Goal: Information Seeking & Learning: Learn about a topic

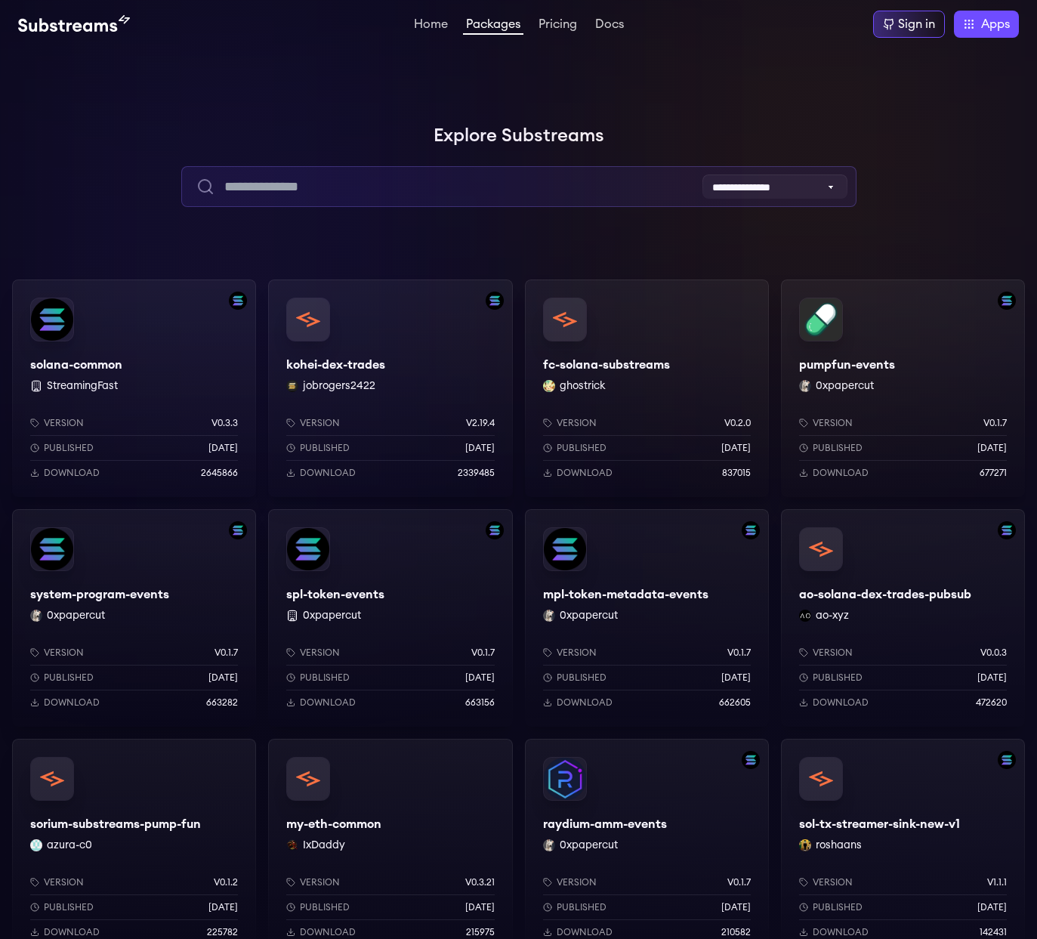
click at [300, 196] on input "text" at bounding box center [518, 186] width 675 height 41
click at [309, 188] on input "text" at bounding box center [518, 186] width 675 height 41
click at [354, 186] on input "**********" at bounding box center [518, 186] width 675 height 41
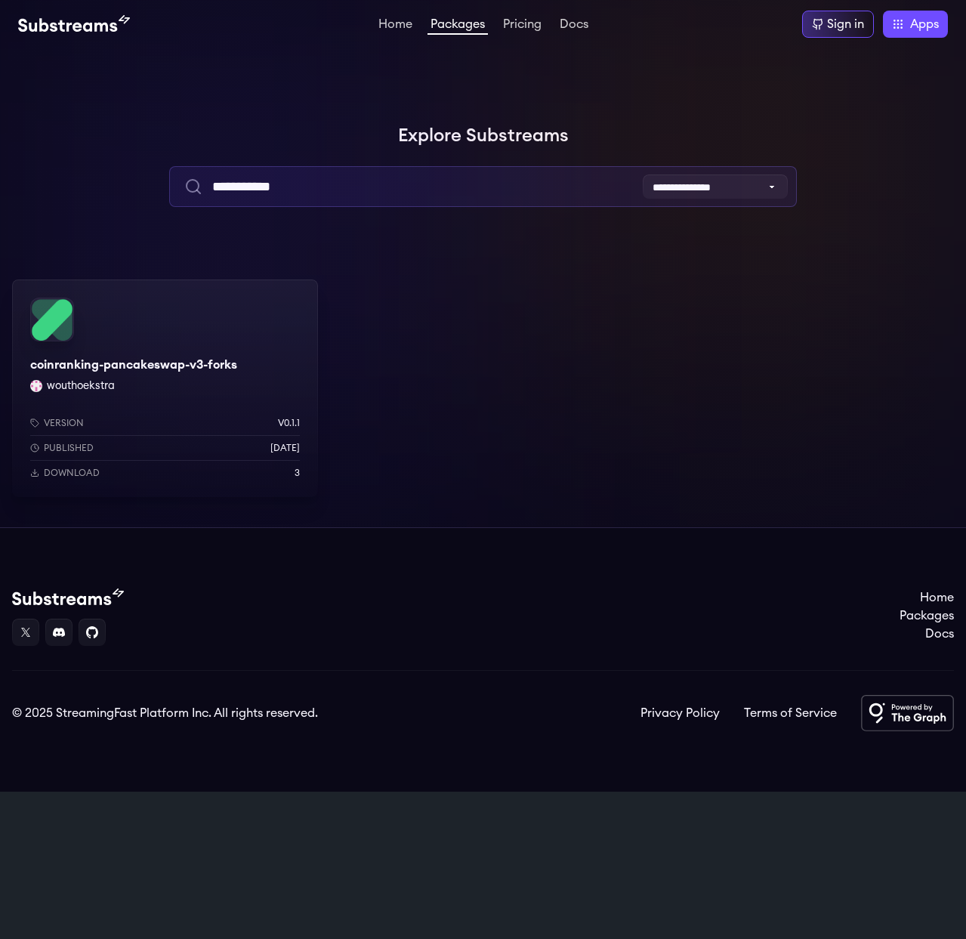
click at [319, 184] on input "**********" at bounding box center [483, 186] width 628 height 41
type input "*"
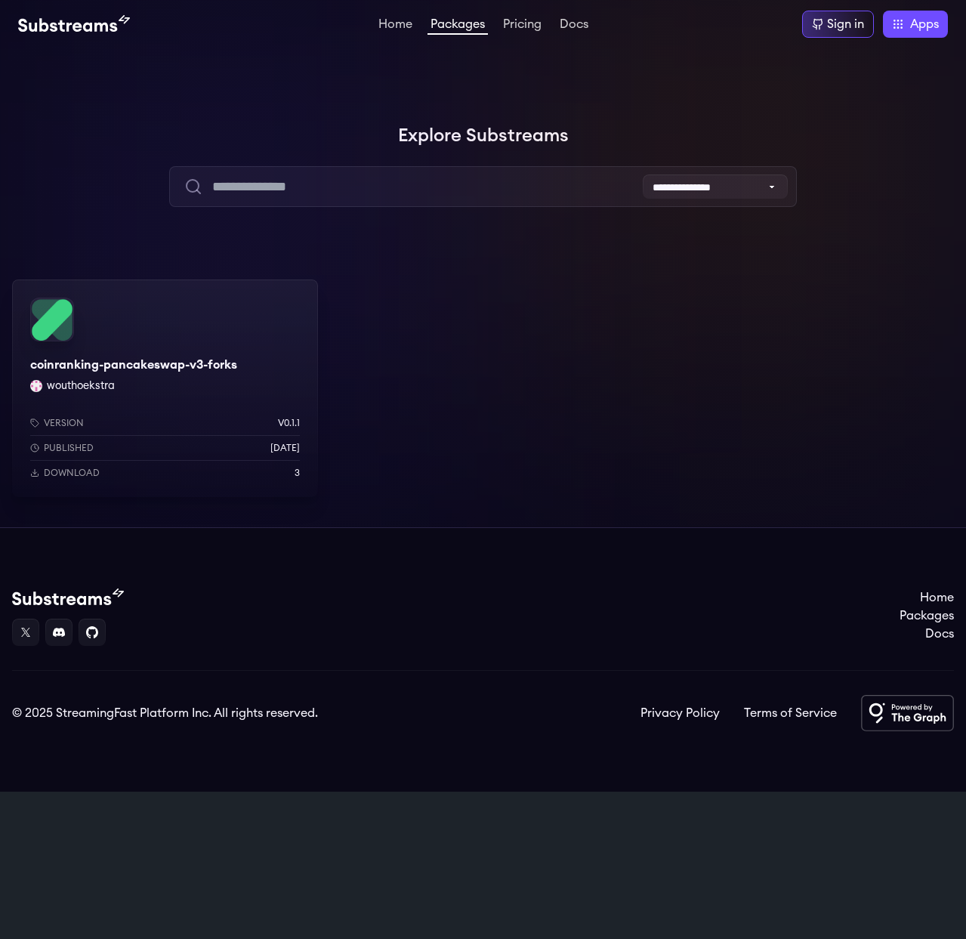
click at [607, 99] on div at bounding box center [739, 150] width 453 height 453
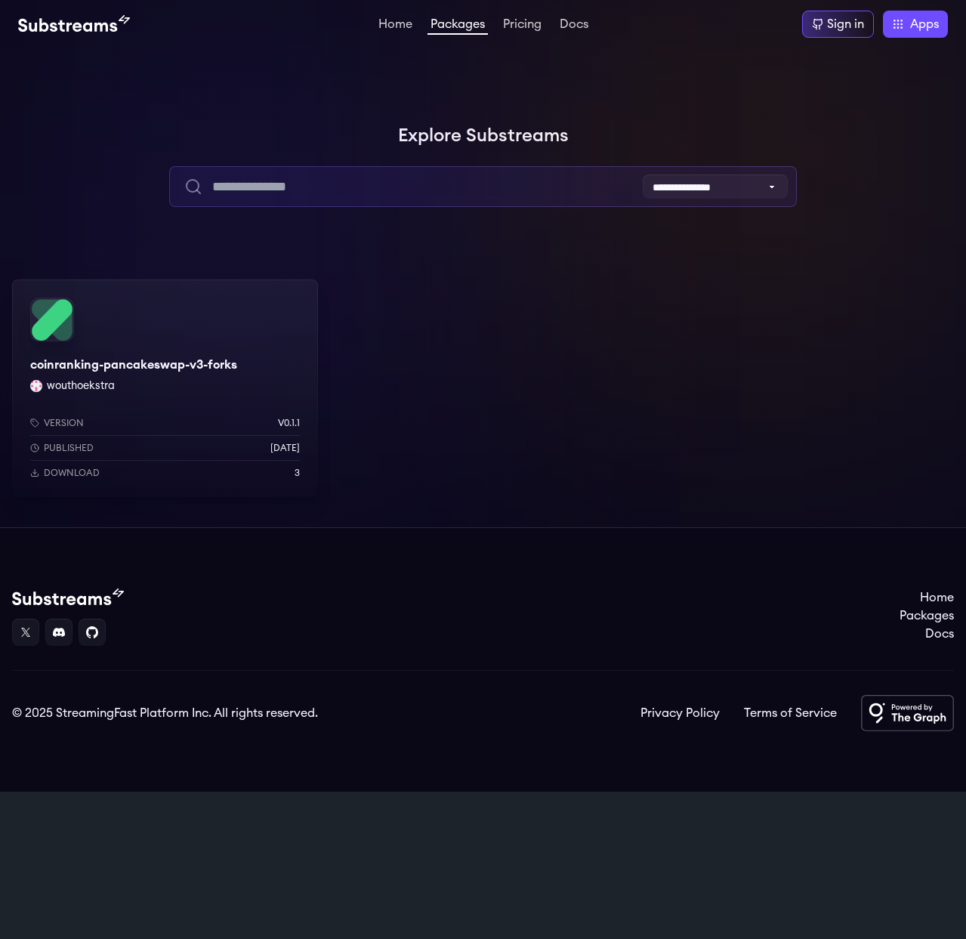
click at [343, 197] on input "text" at bounding box center [483, 186] width 628 height 41
click at [302, 187] on input "text" at bounding box center [483, 186] width 628 height 41
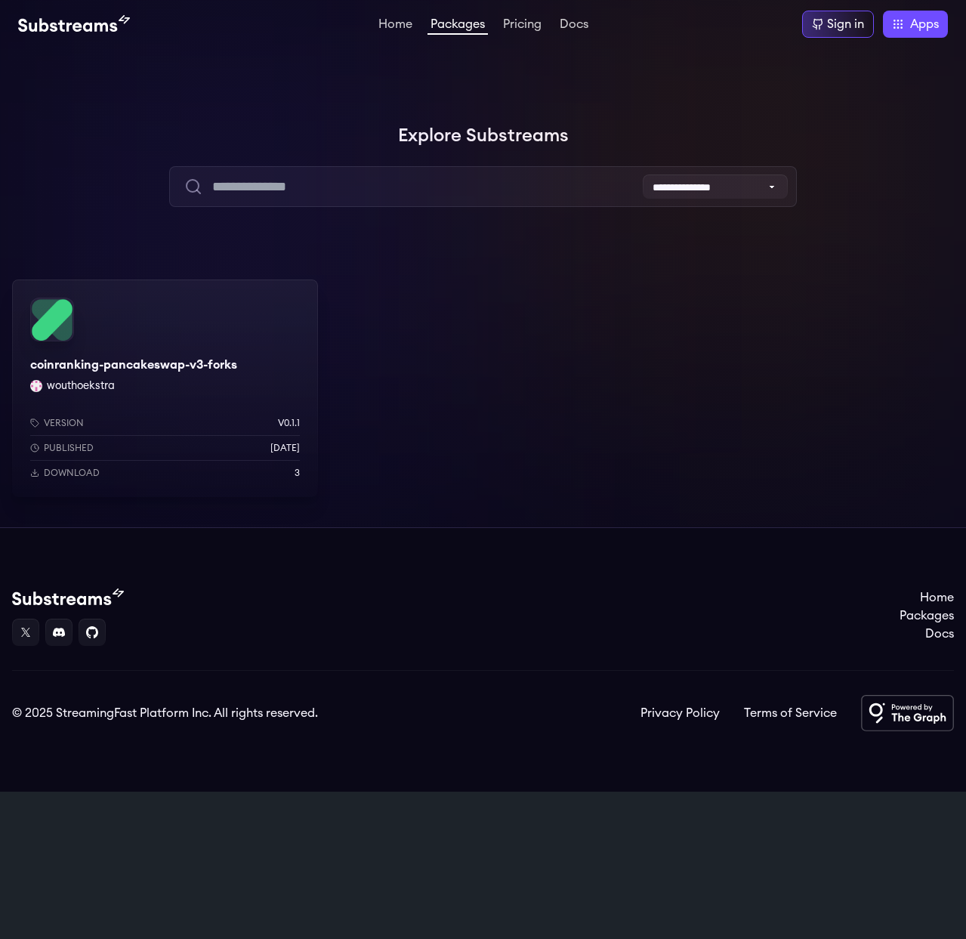
click at [338, 84] on div at bounding box center [226, 226] width 453 height 453
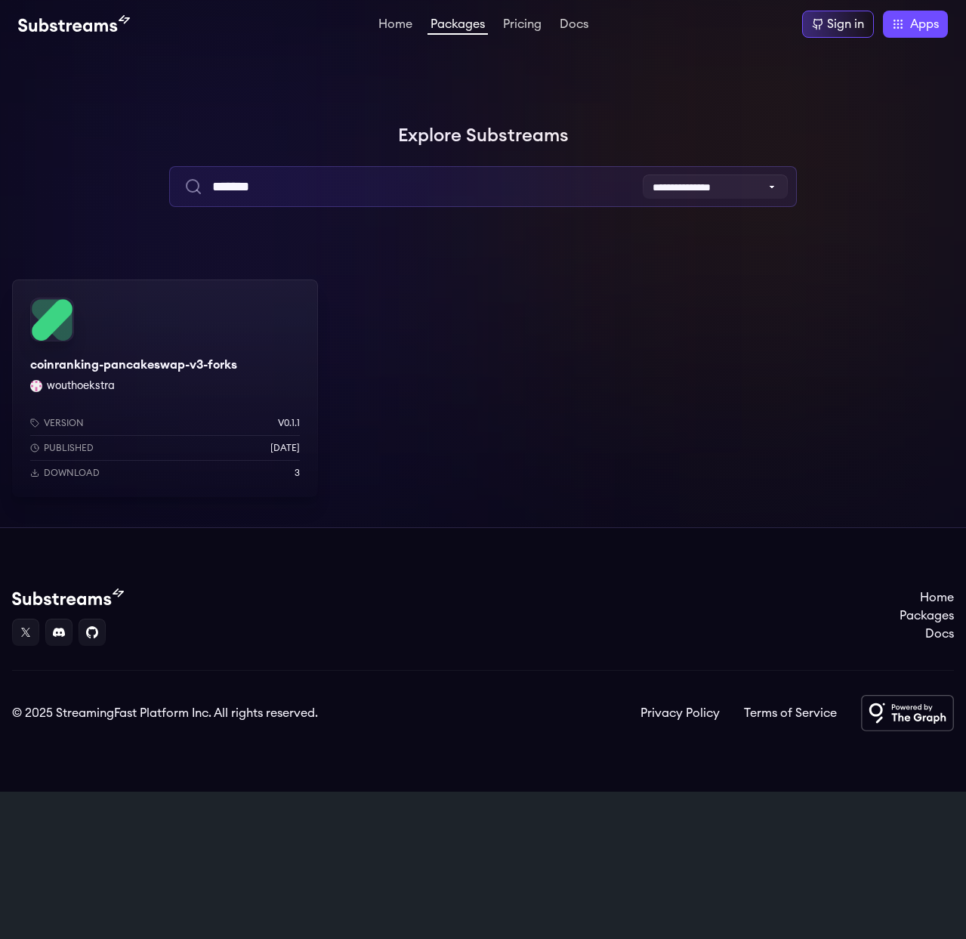
click at [280, 186] on input "*******" at bounding box center [483, 186] width 628 height 41
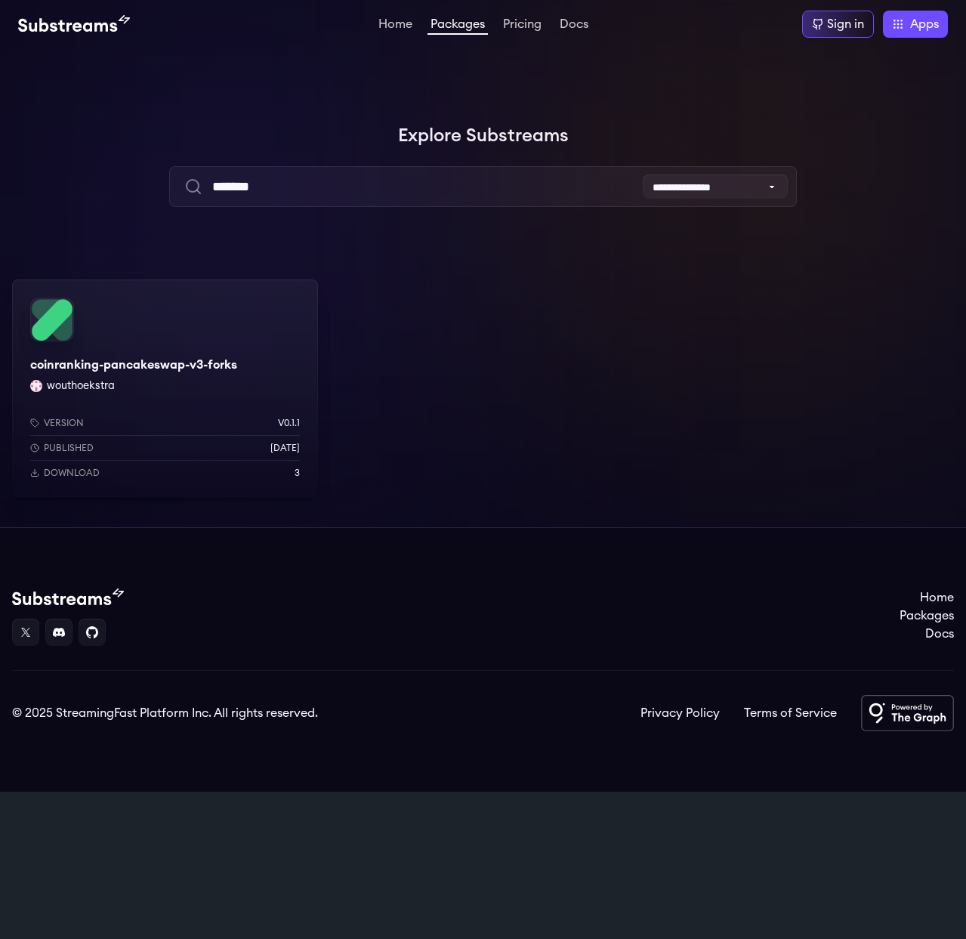
click at [443, 21] on link "Packages" at bounding box center [458, 26] width 60 height 17
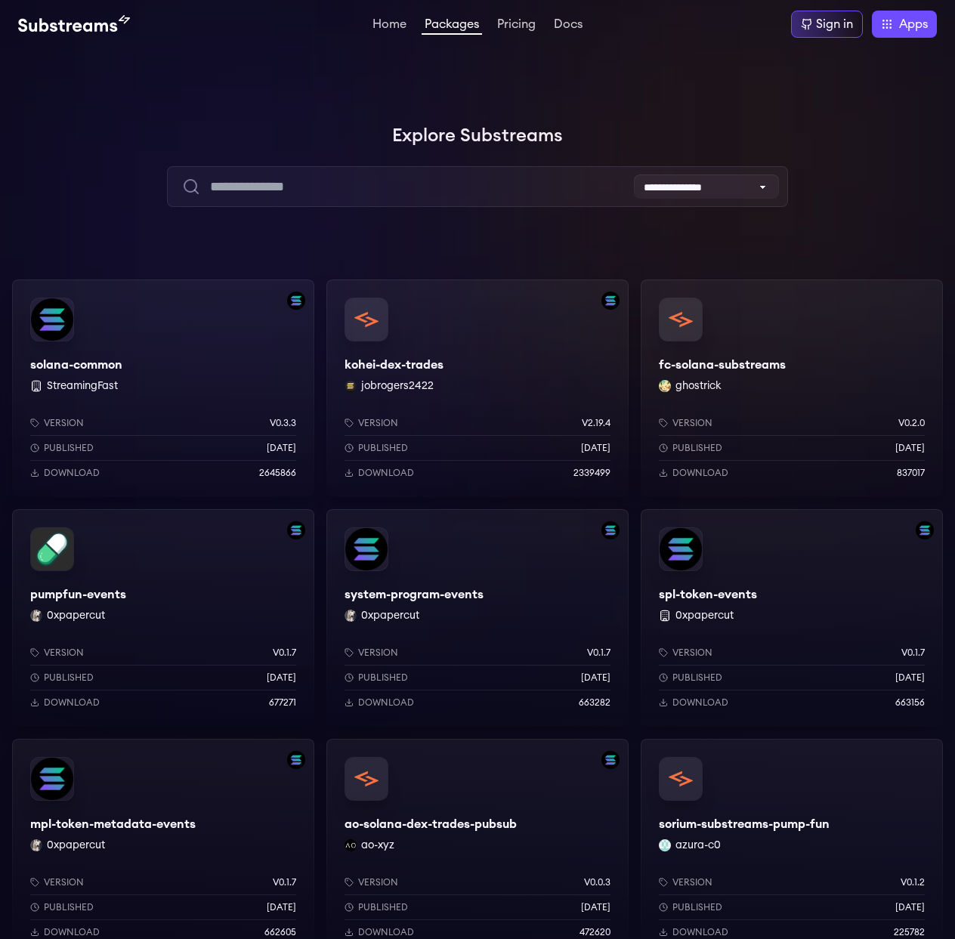
click at [300, 126] on div at bounding box center [226, 226] width 453 height 453
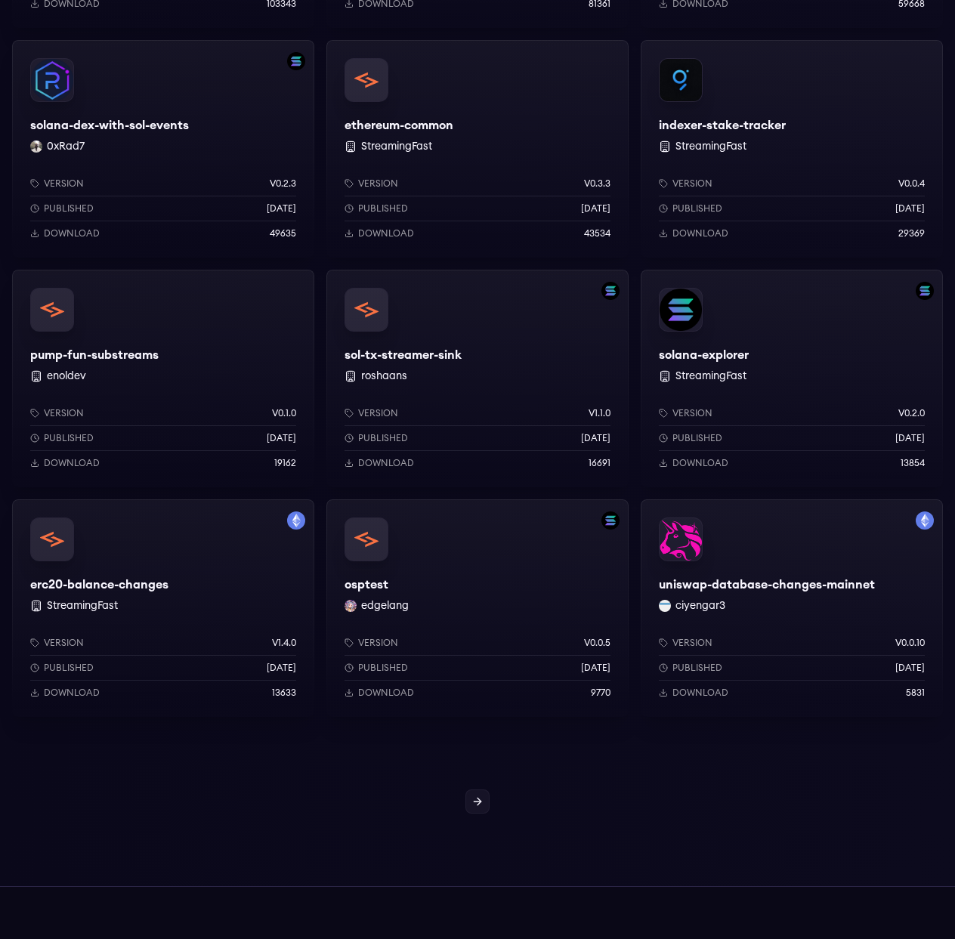
scroll to position [1391, 0]
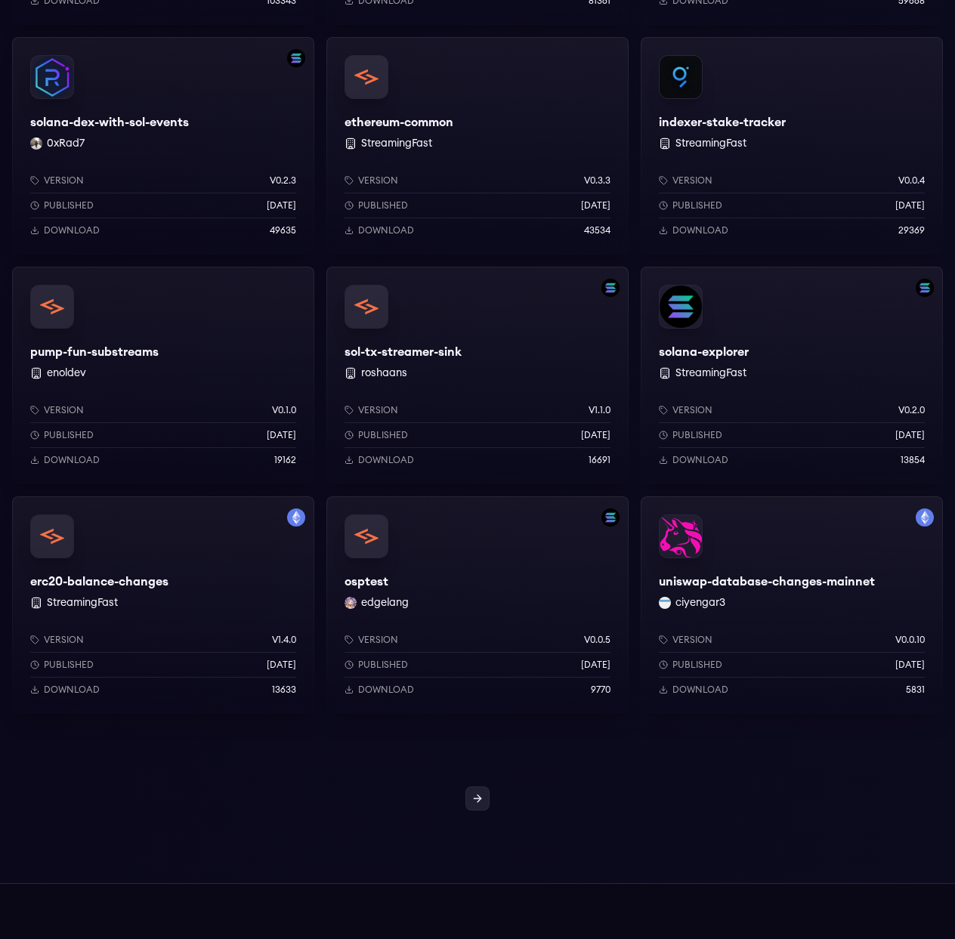
click at [479, 797] on icon at bounding box center [479, 798] width 4 height 7
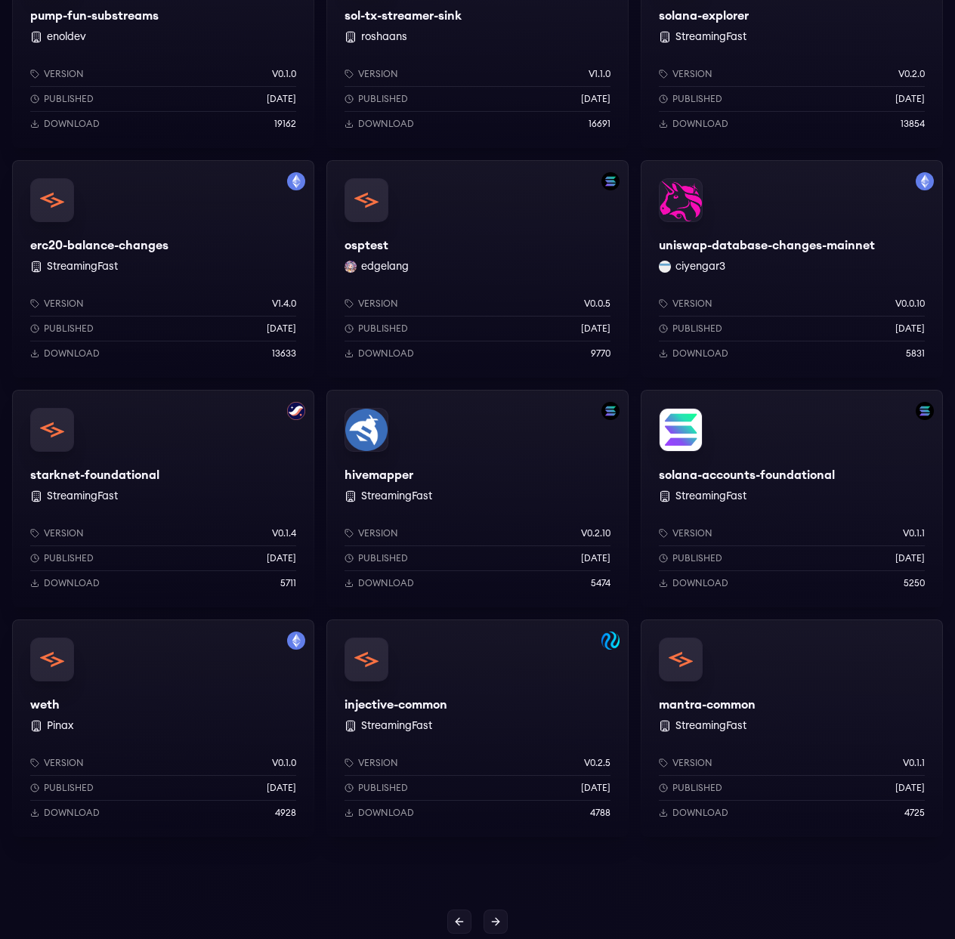
scroll to position [1357, 0]
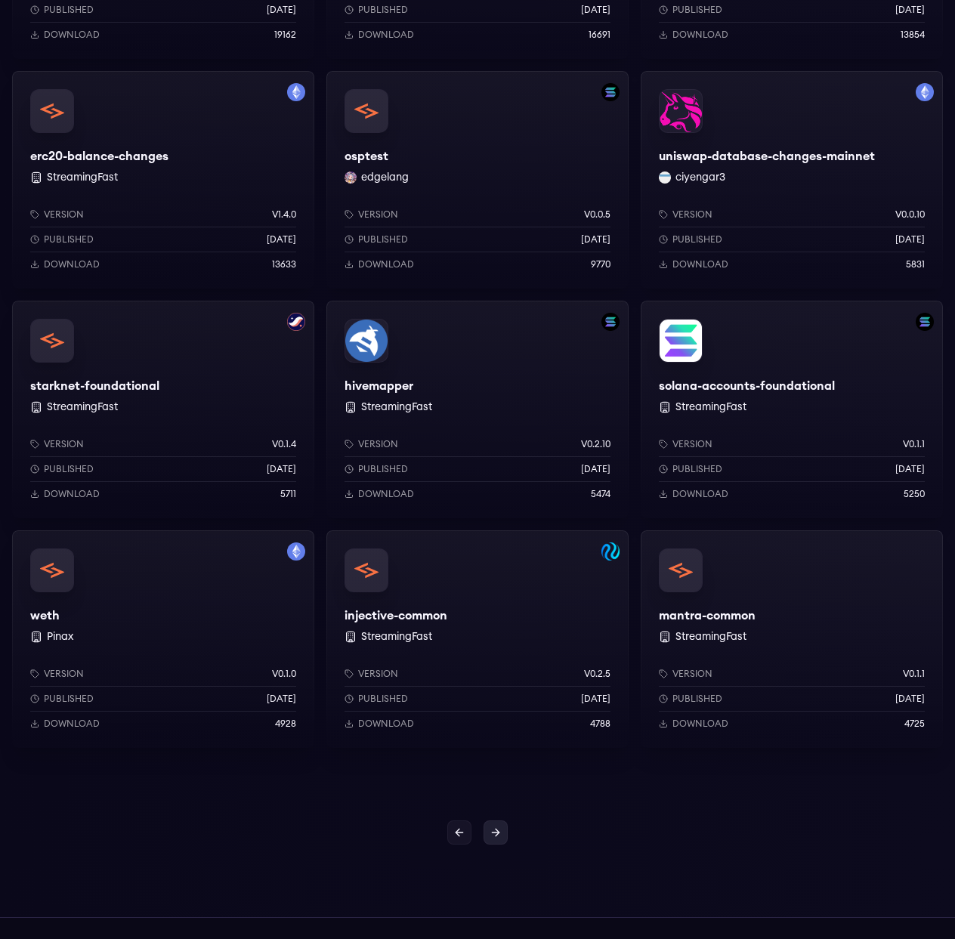
click at [493, 836] on icon at bounding box center [495, 832] width 12 height 12
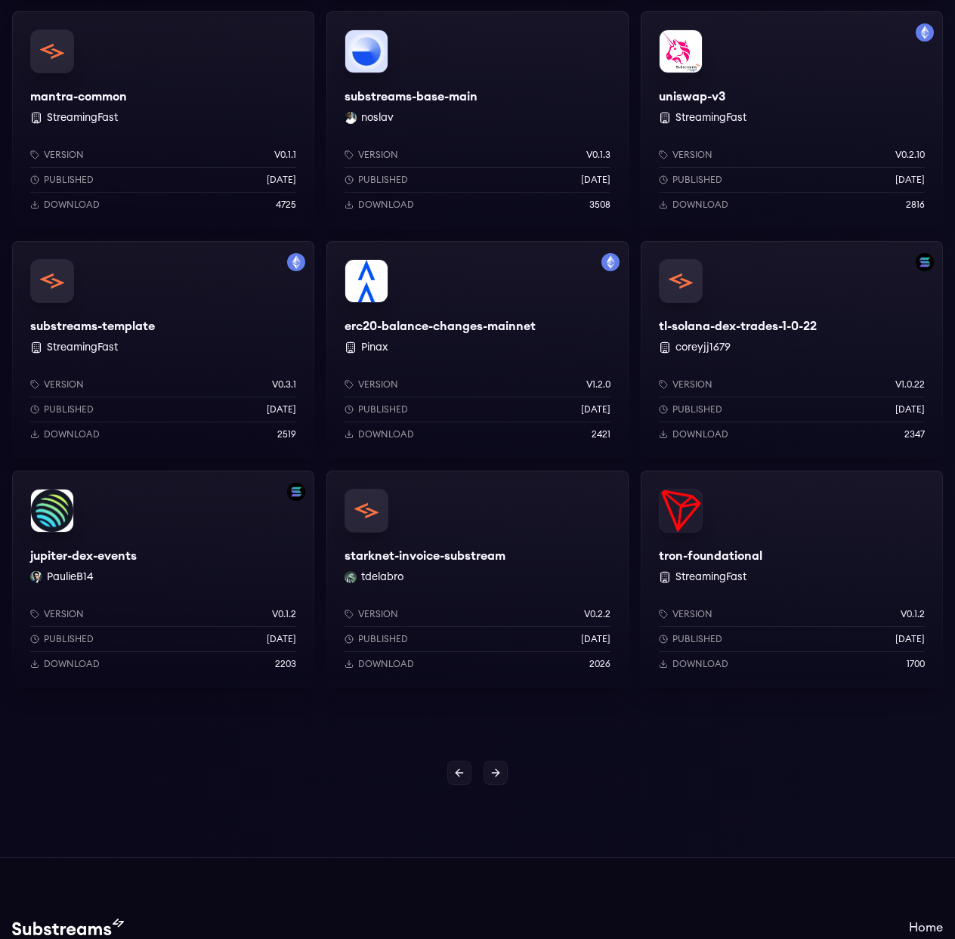
scroll to position [1599, 0]
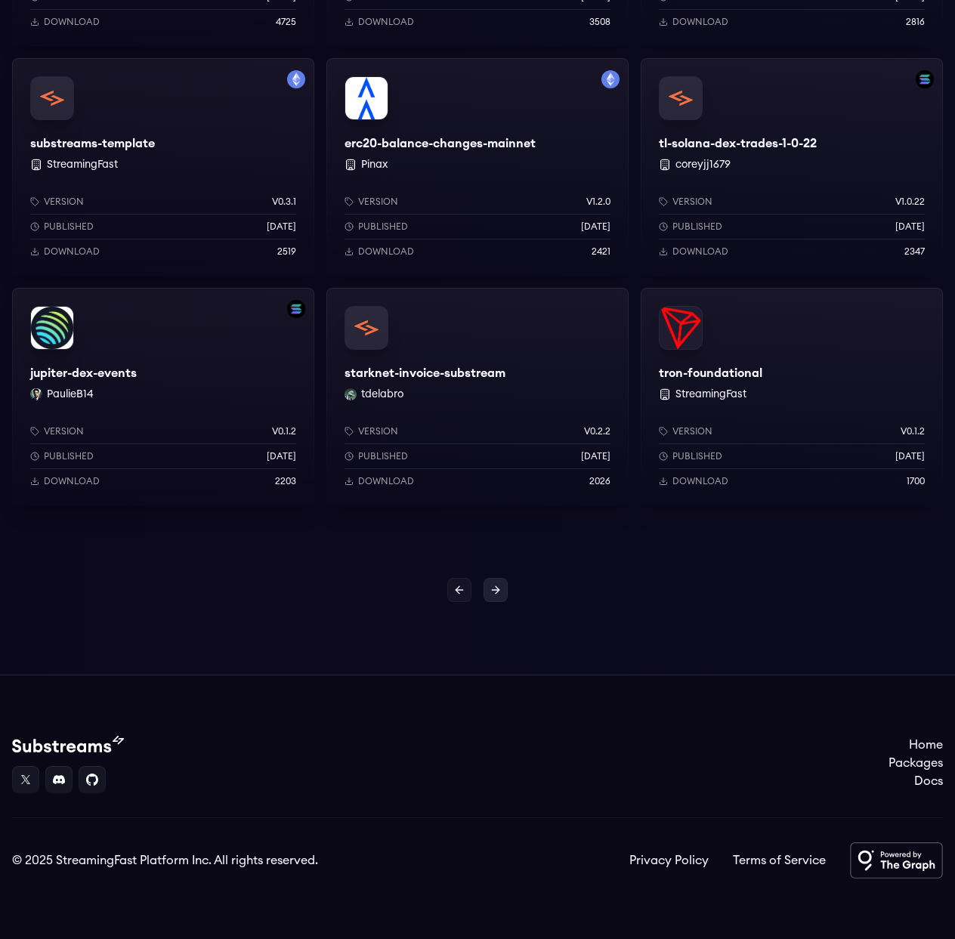
click at [496, 590] on icon at bounding box center [495, 590] width 7 height 0
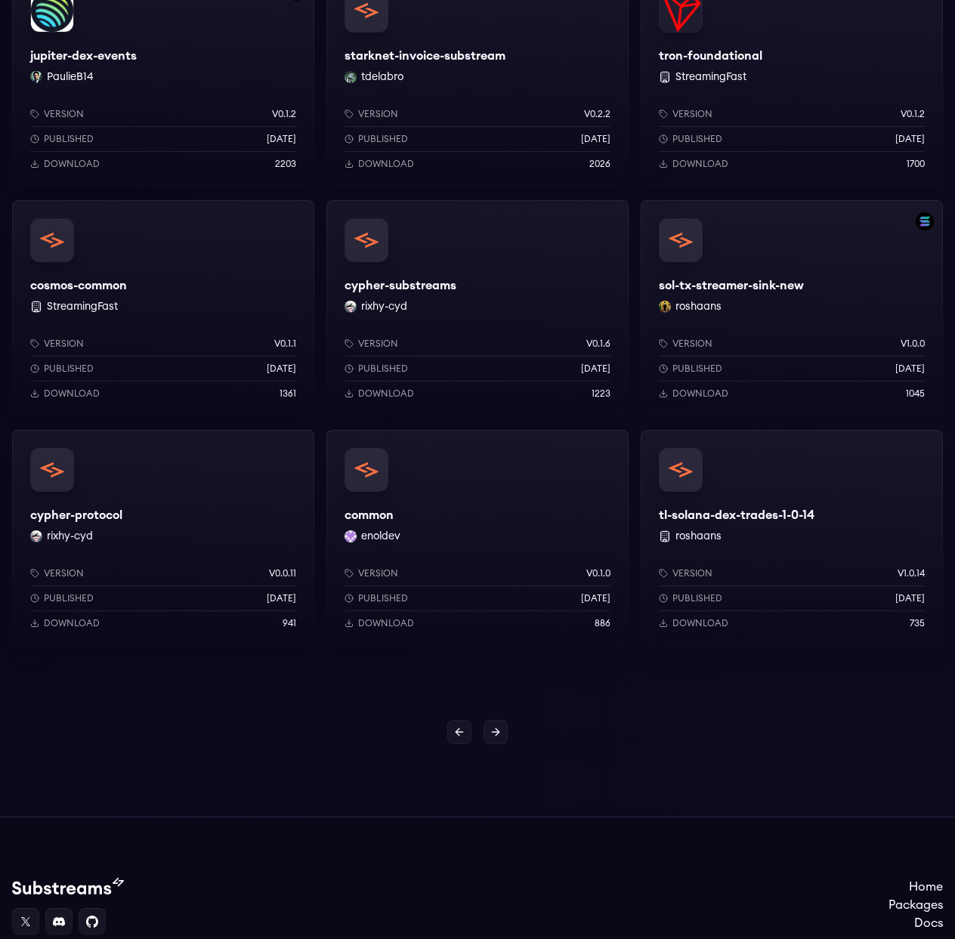
scroll to position [1571, 0]
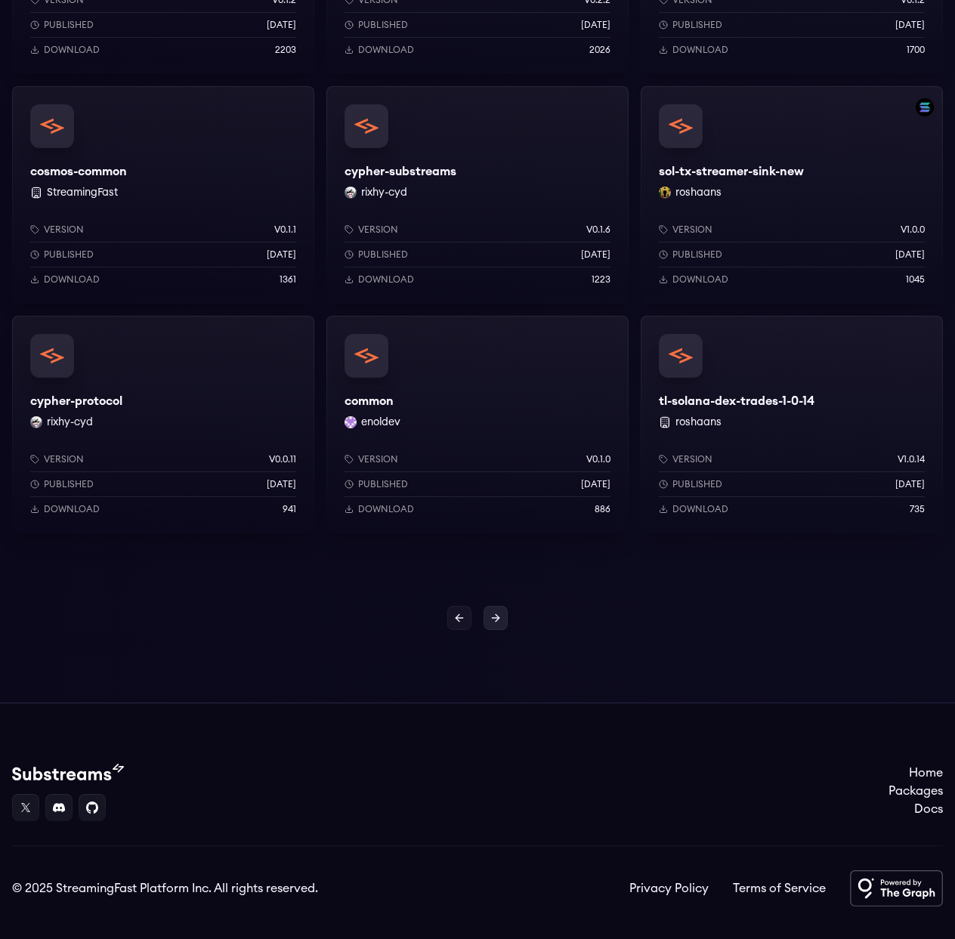
click at [494, 623] on icon at bounding box center [495, 618] width 12 height 12
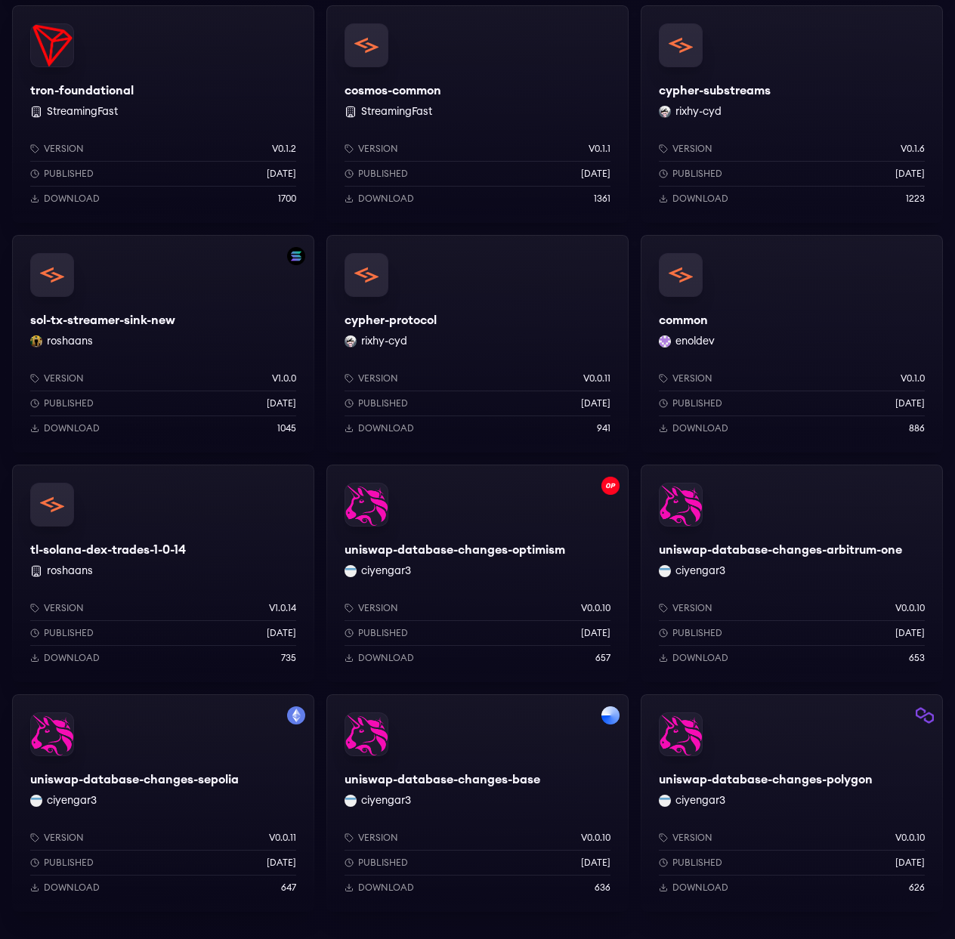
scroll to position [1359, 0]
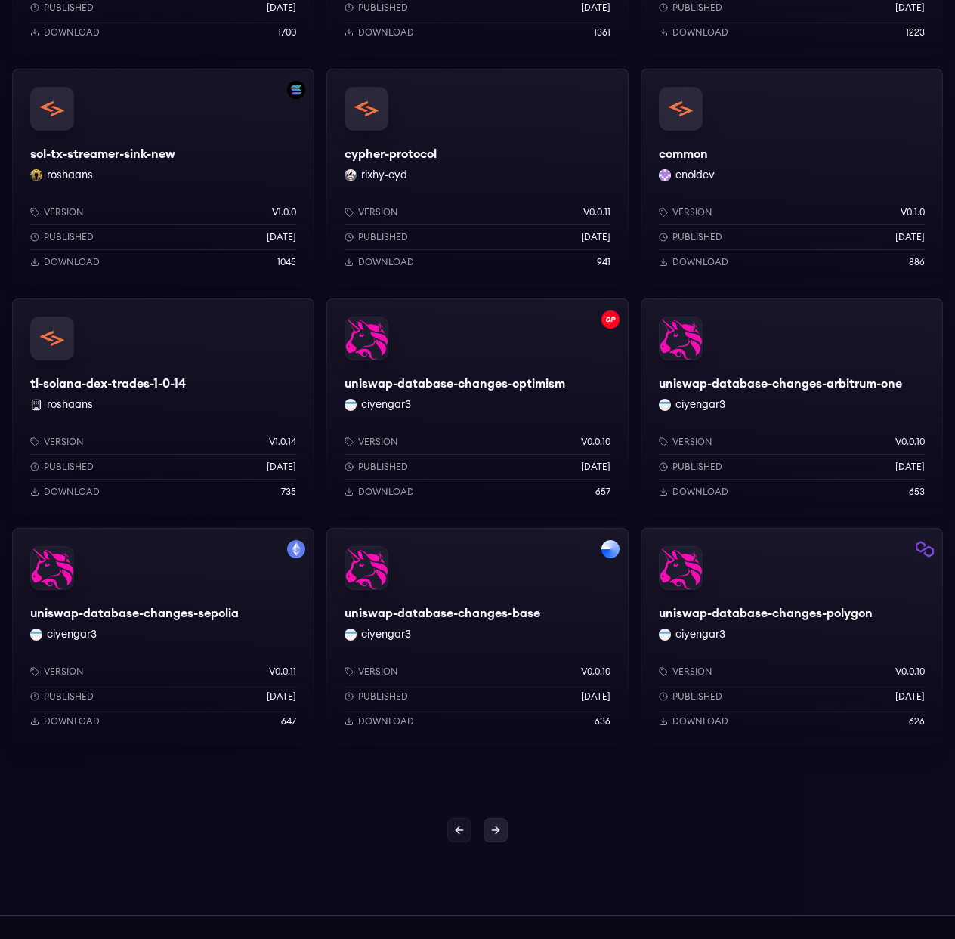
click at [496, 832] on icon at bounding box center [495, 830] width 12 height 12
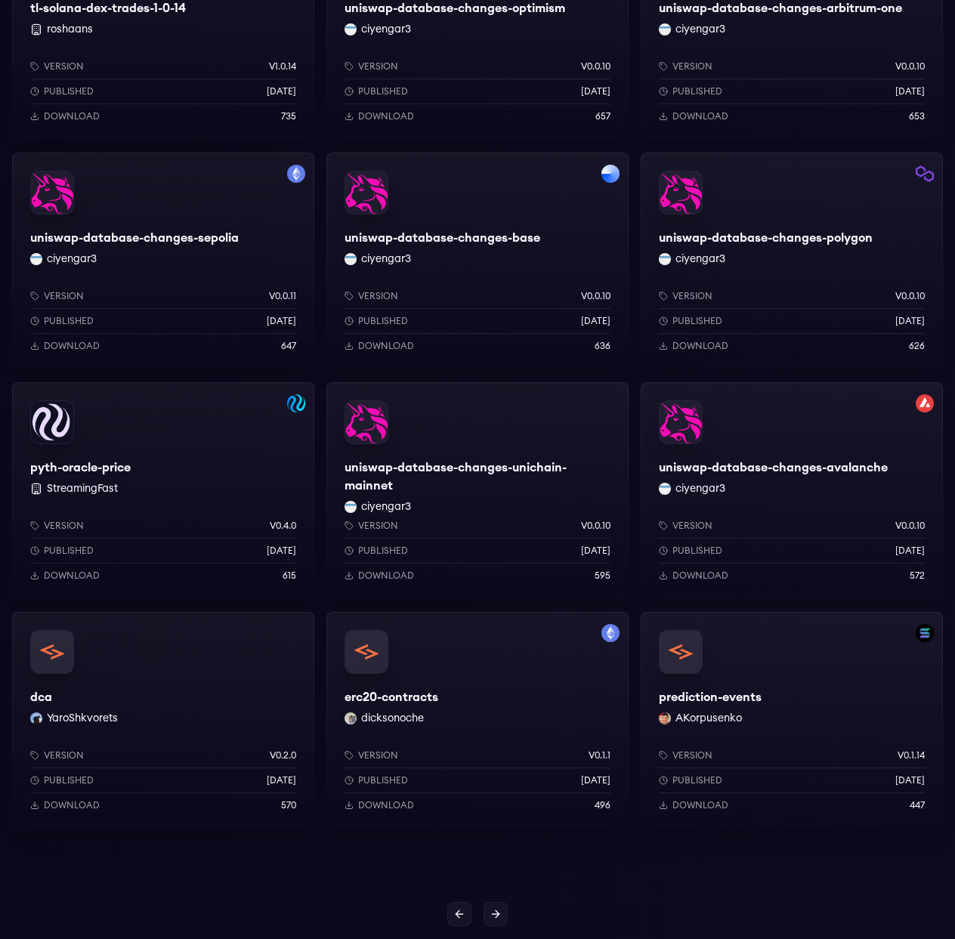
scroll to position [1394, 0]
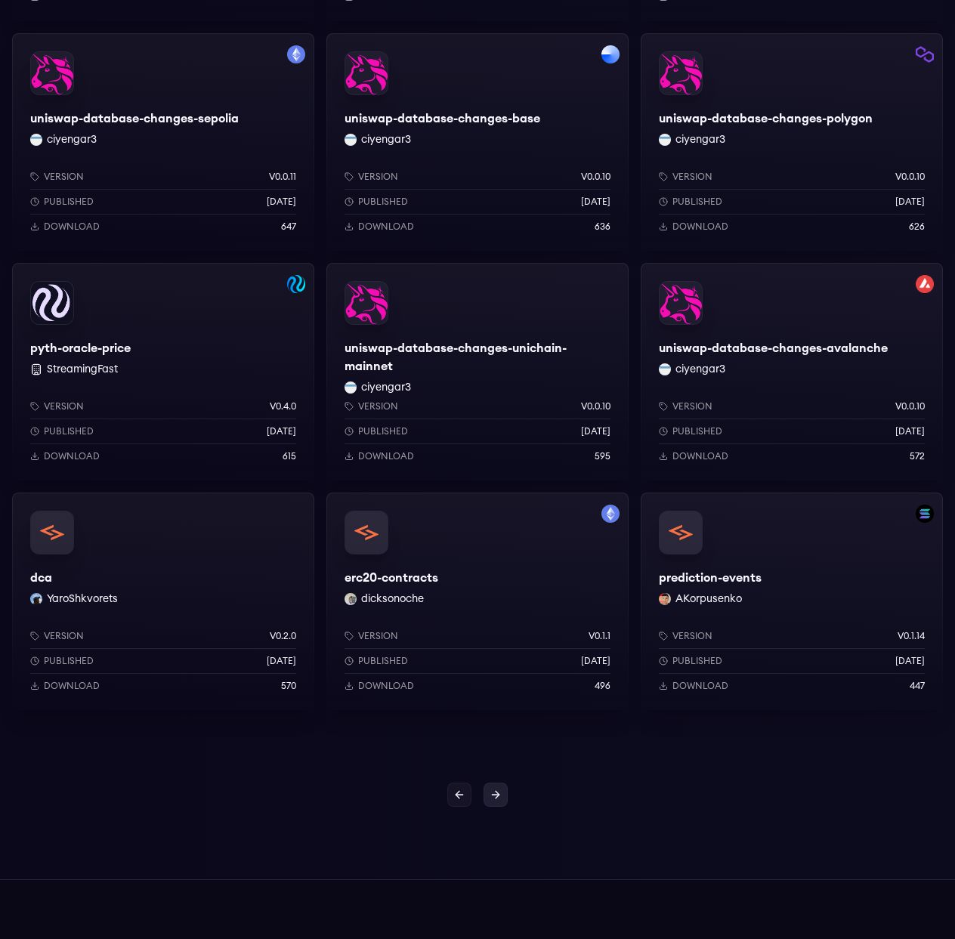
click at [500, 795] on icon at bounding box center [495, 795] width 12 height 12
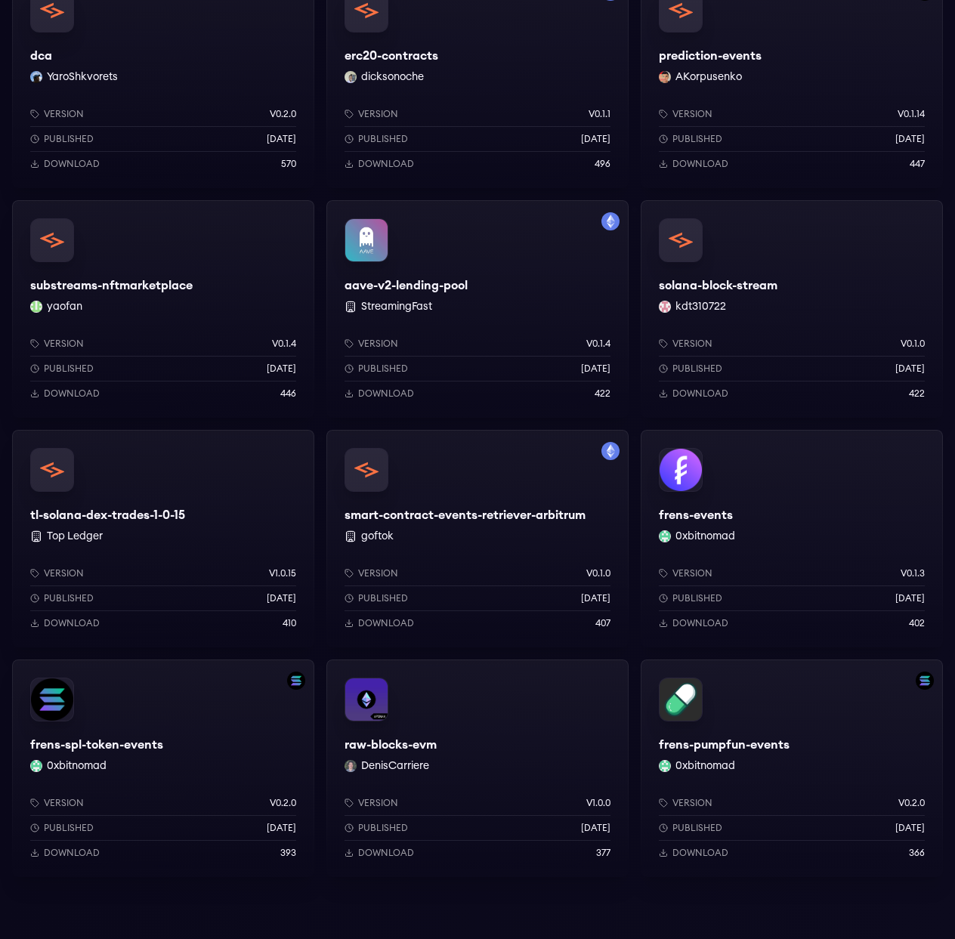
scroll to position [1289, 0]
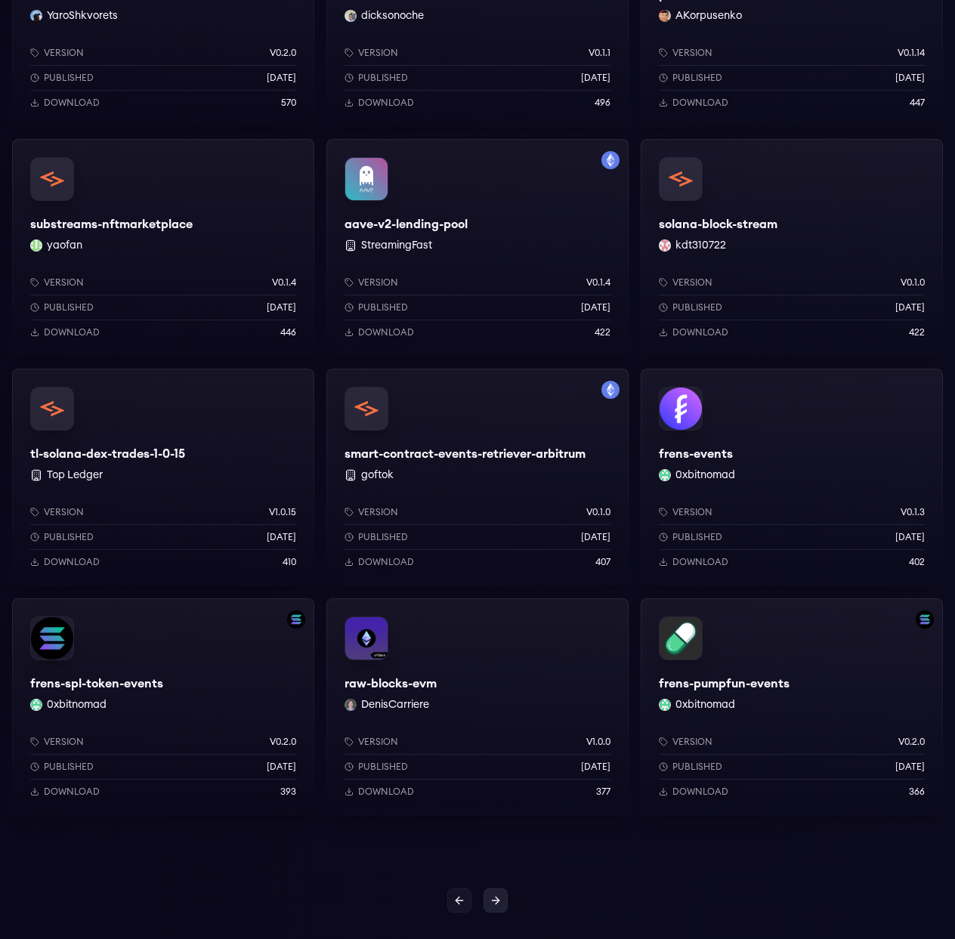
click at [502, 898] on link at bounding box center [495, 900] width 24 height 24
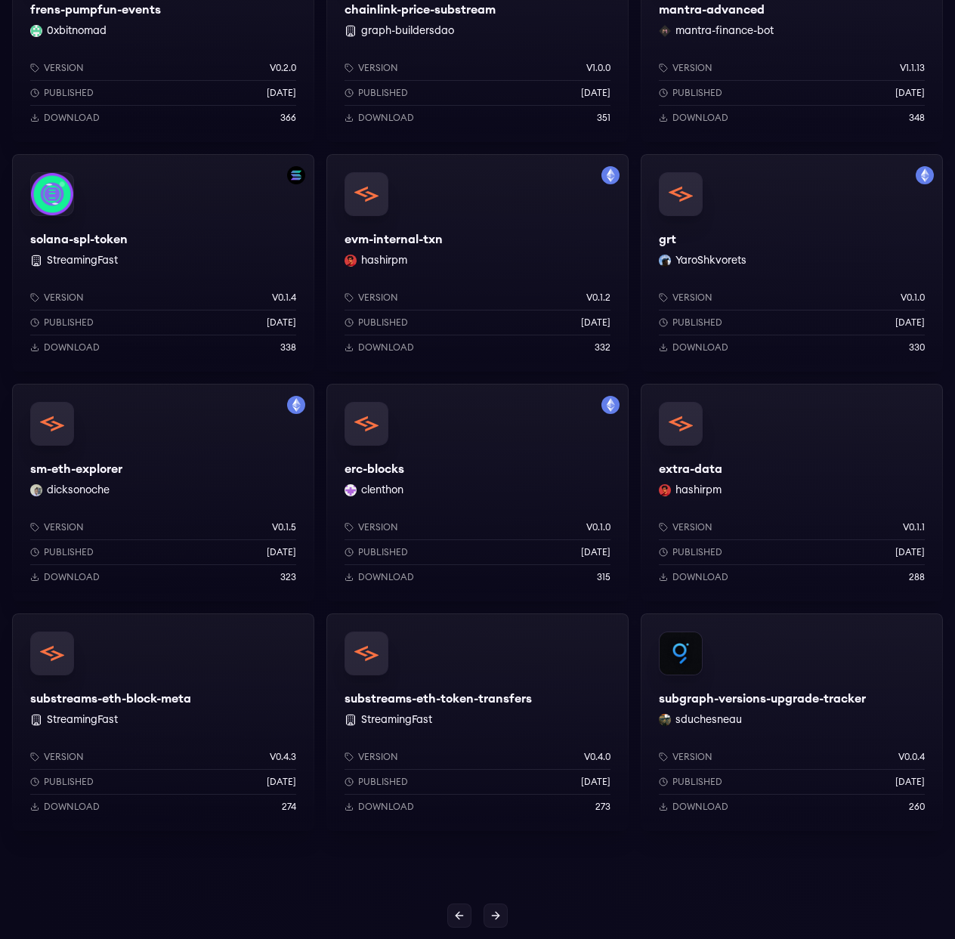
scroll to position [1448, 0]
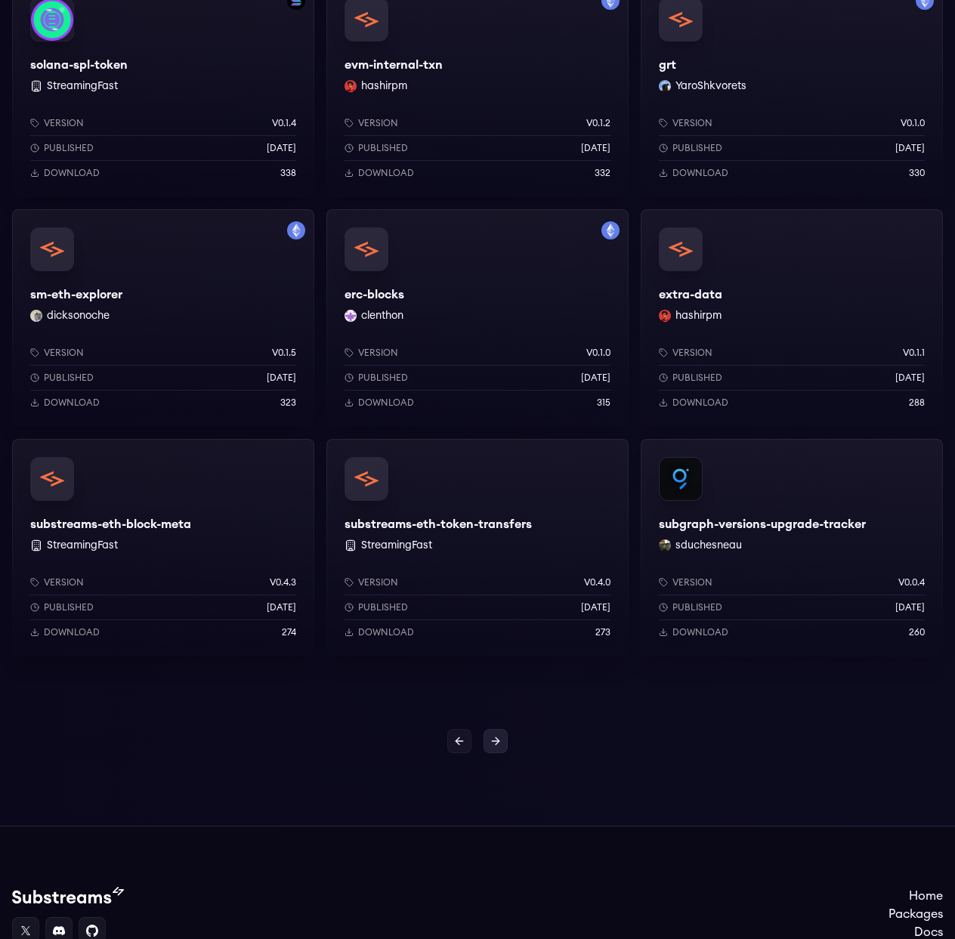
click at [493, 740] on icon at bounding box center [495, 741] width 12 height 12
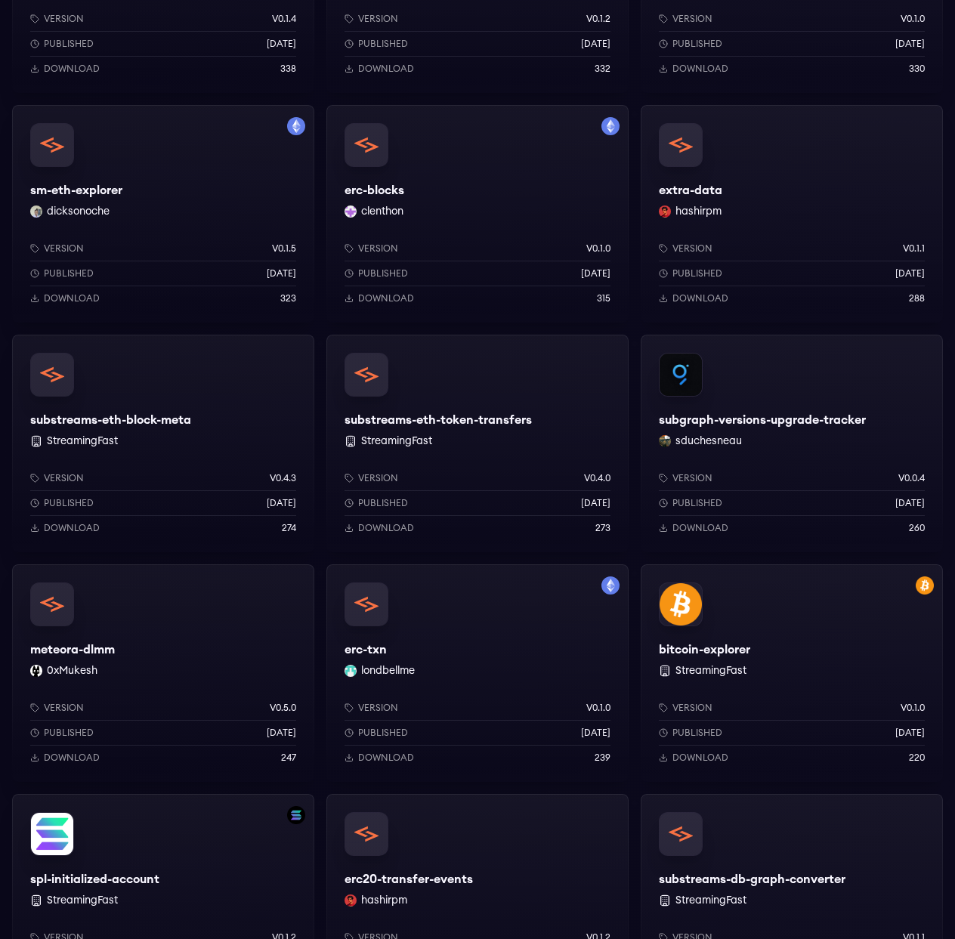
scroll to position [1326, 0]
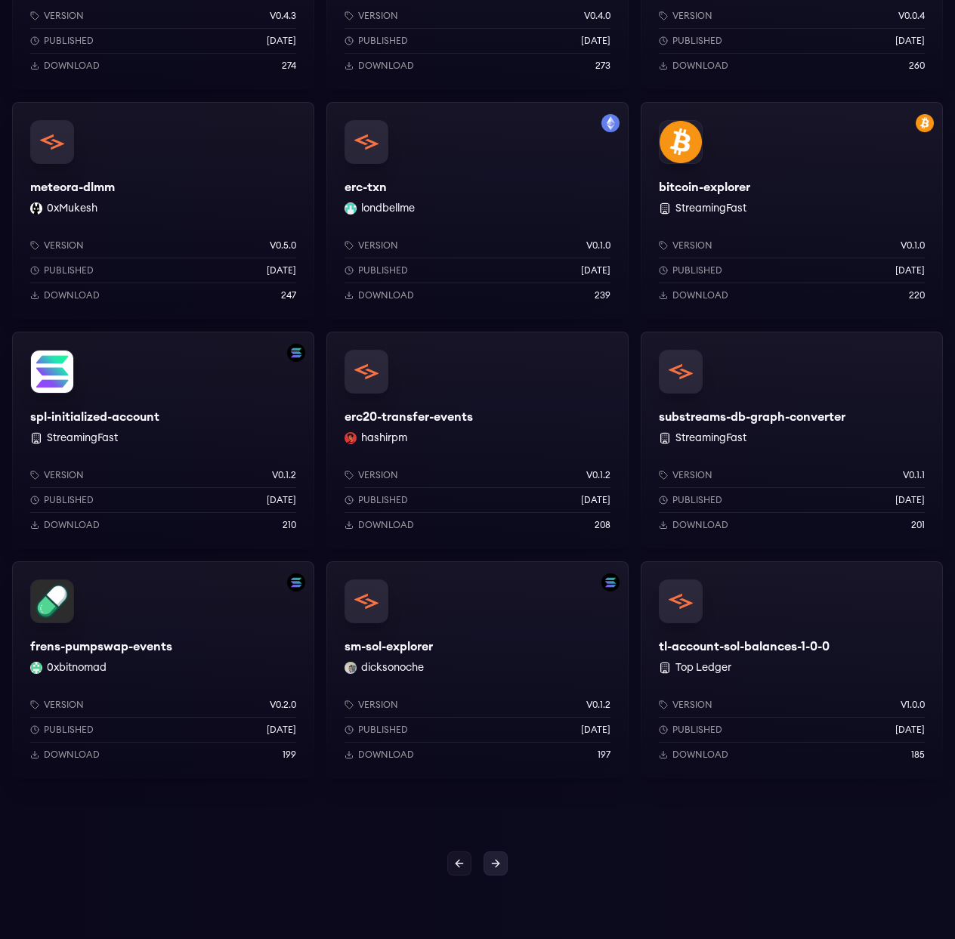
click at [494, 863] on icon at bounding box center [495, 863] width 12 height 12
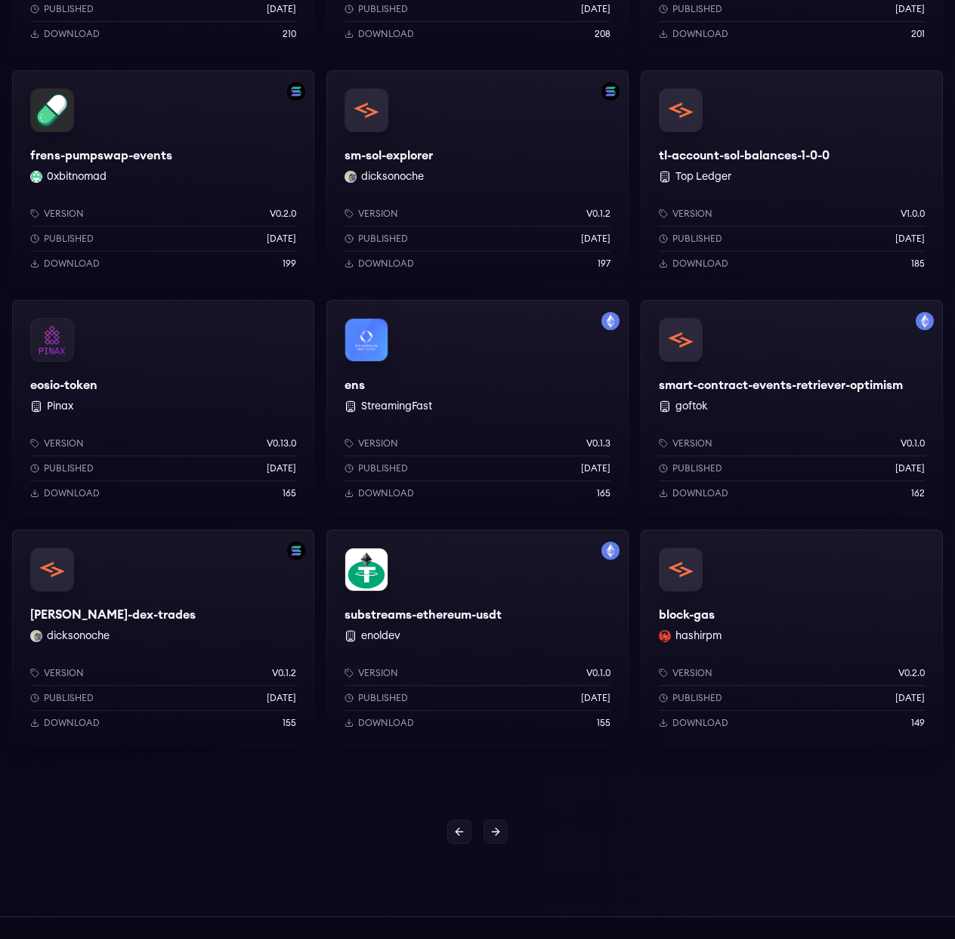
scroll to position [1445, 0]
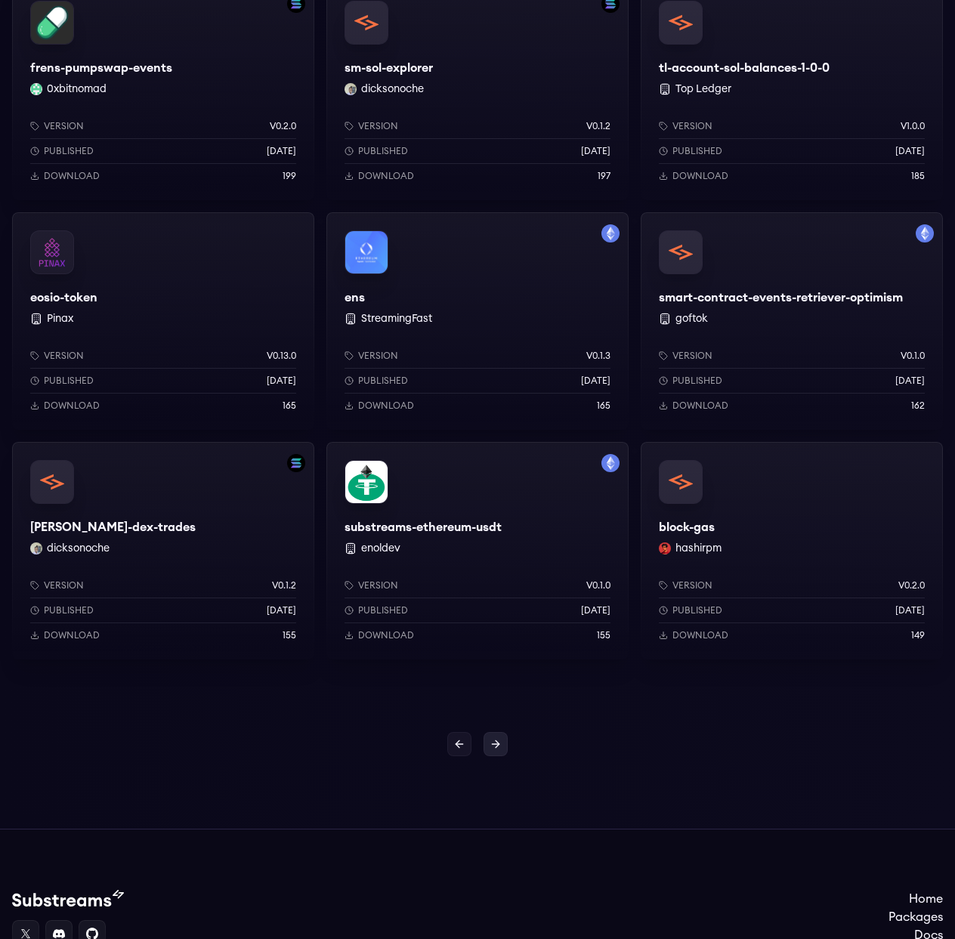
click at [500, 751] on link at bounding box center [495, 744] width 24 height 24
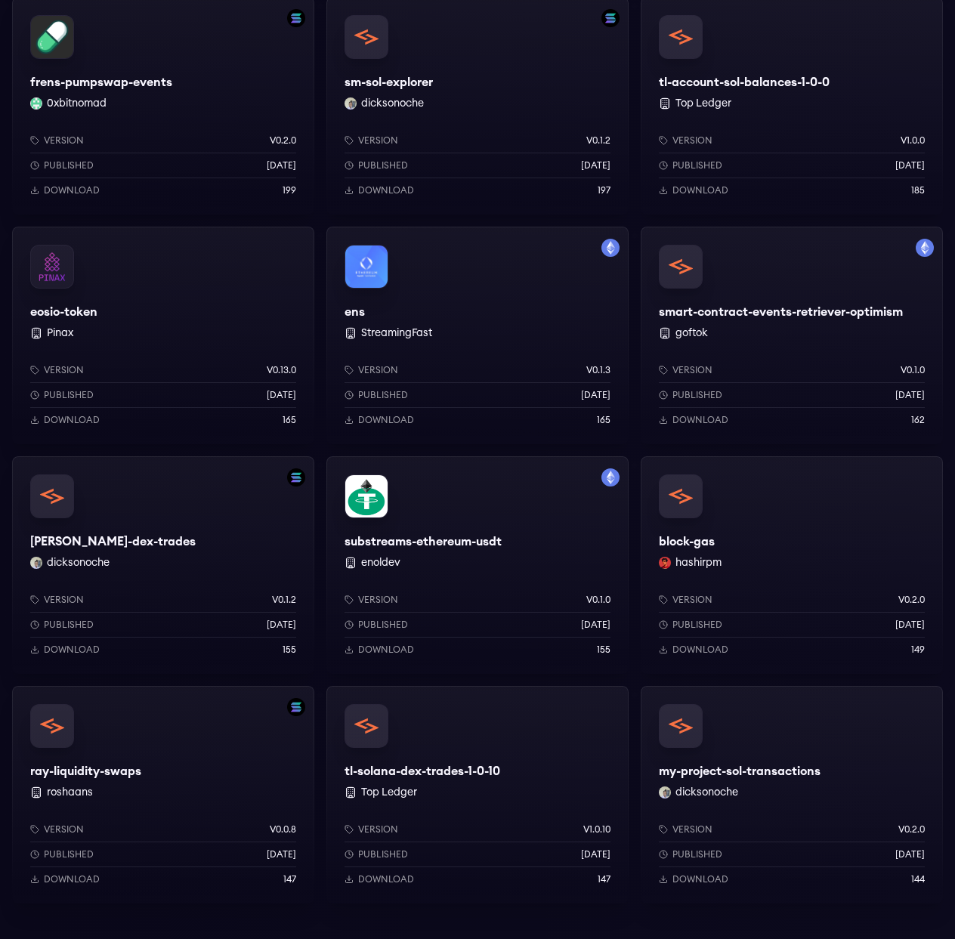
scroll to position [1497, 0]
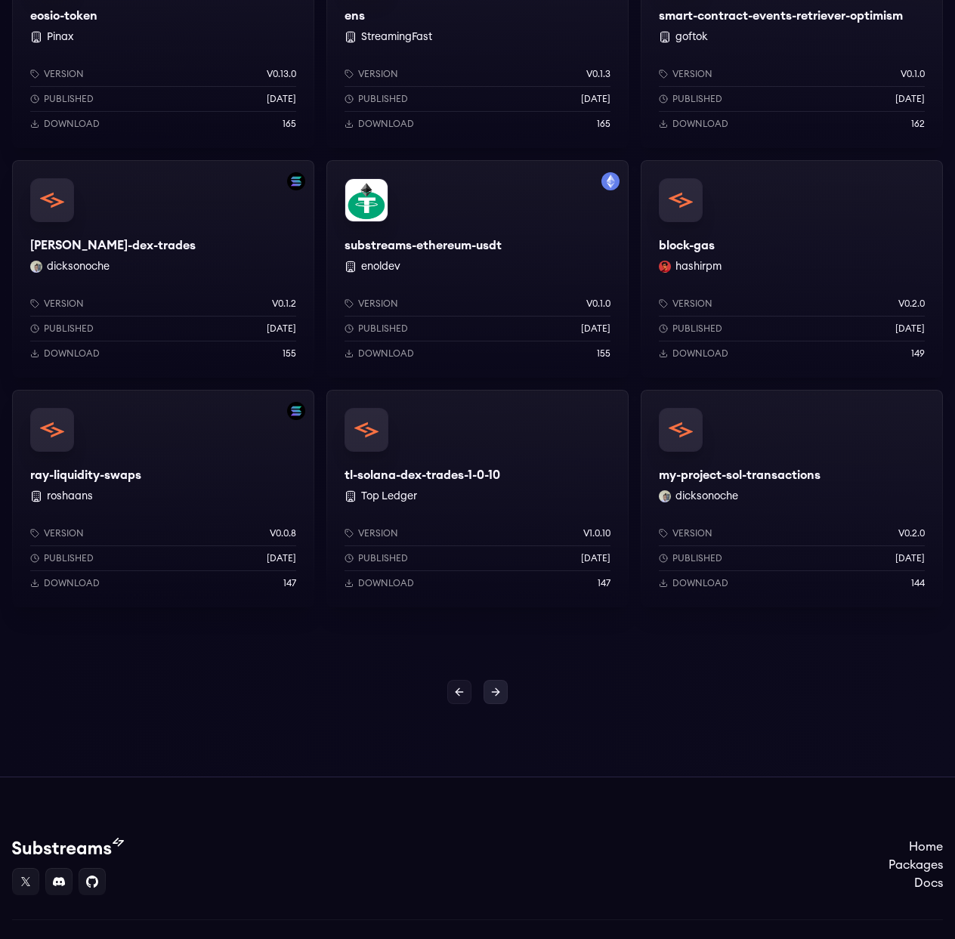
click at [492, 699] on link at bounding box center [495, 692] width 24 height 24
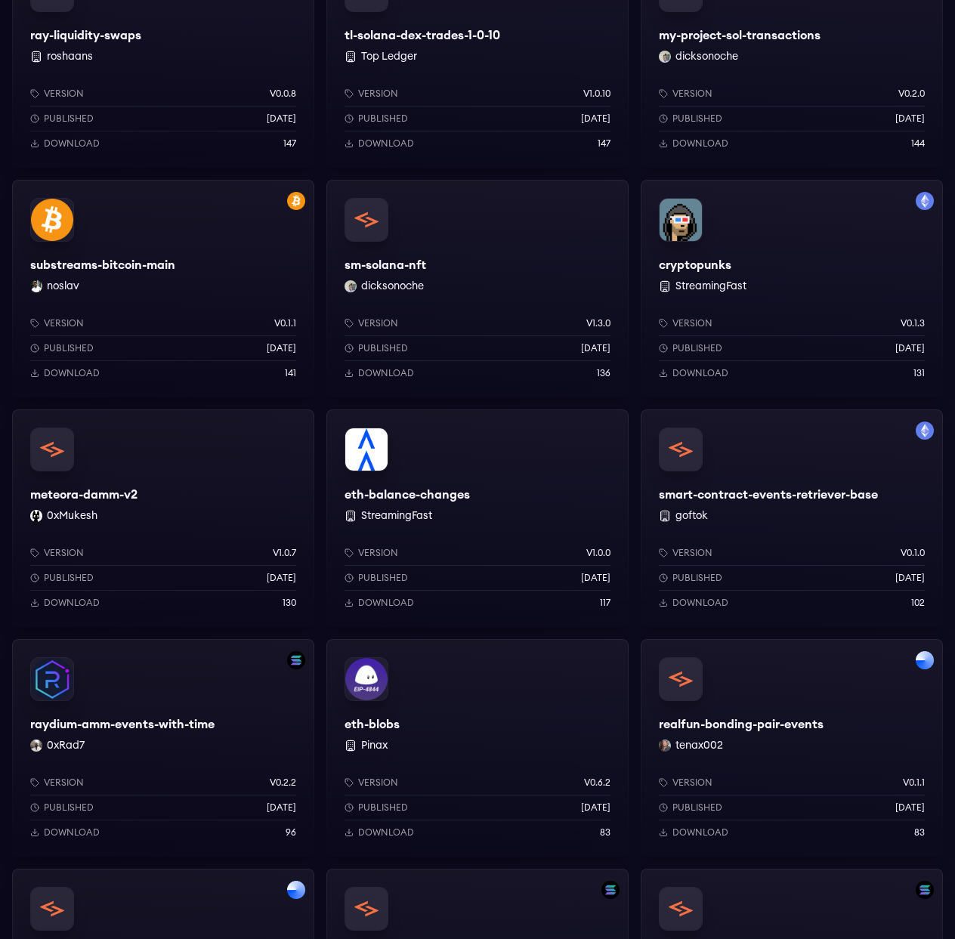
scroll to position [1401, 0]
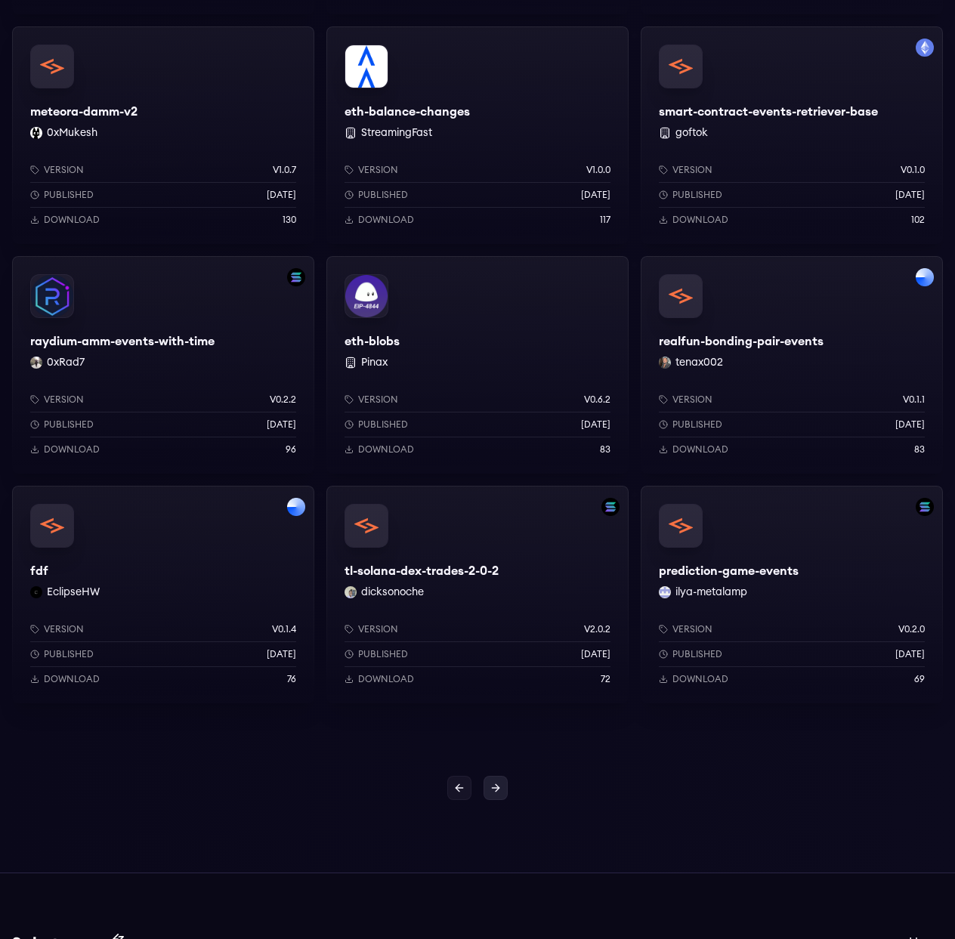
click at [499, 791] on icon at bounding box center [495, 788] width 12 height 12
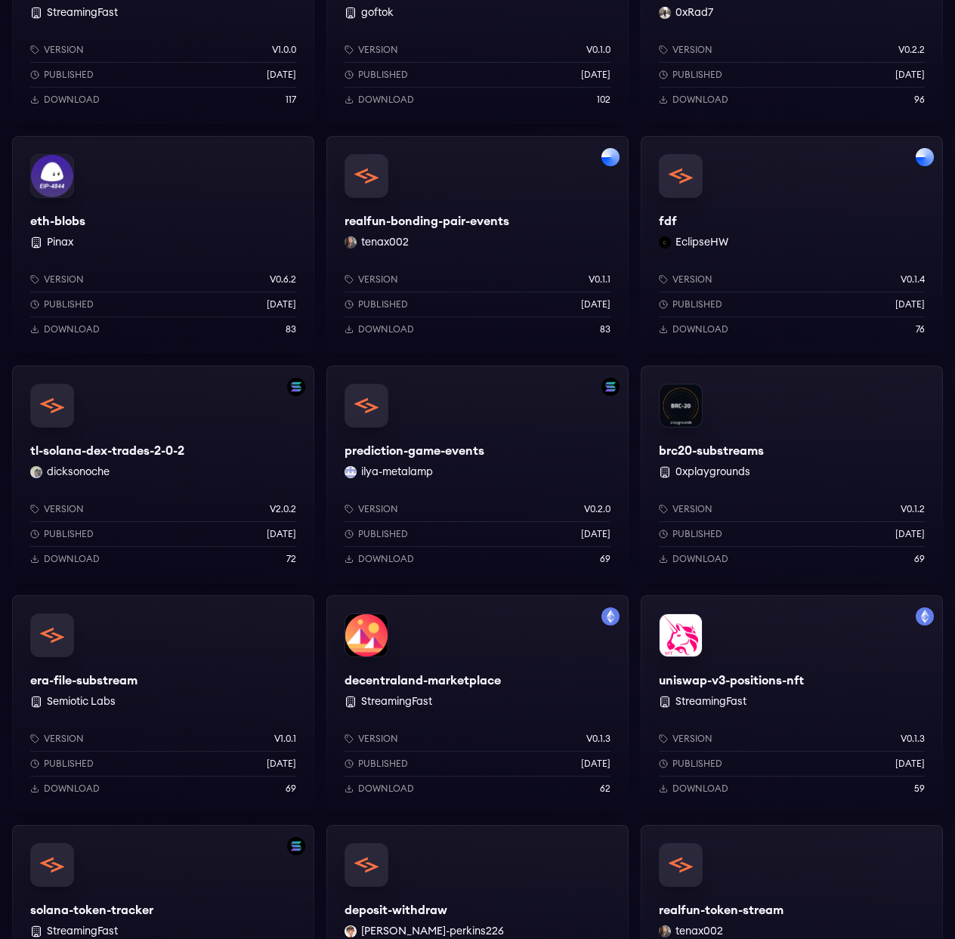
scroll to position [1296, 0]
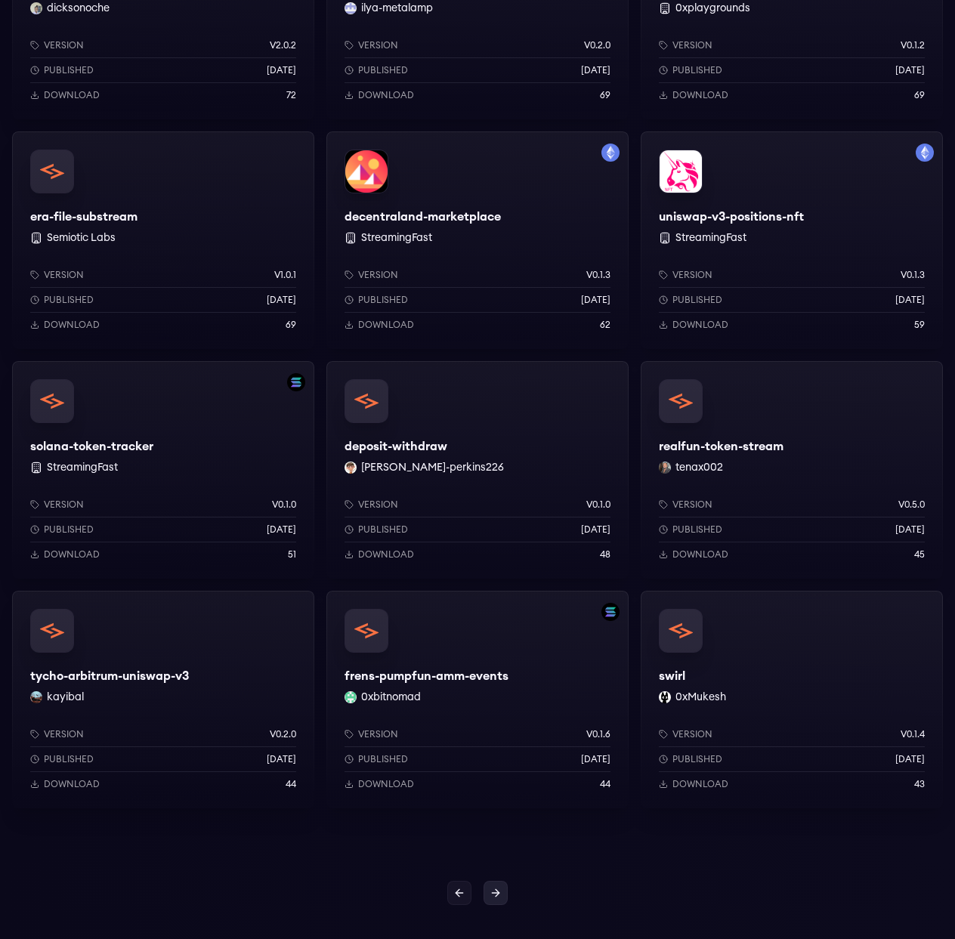
click at [496, 894] on icon at bounding box center [495, 893] width 12 height 12
